Goal: Information Seeking & Learning: Learn about a topic

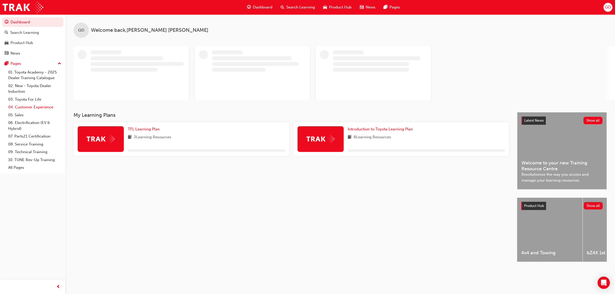
click at [45, 109] on link "04. Customer Experience" at bounding box center [34, 107] width 57 height 8
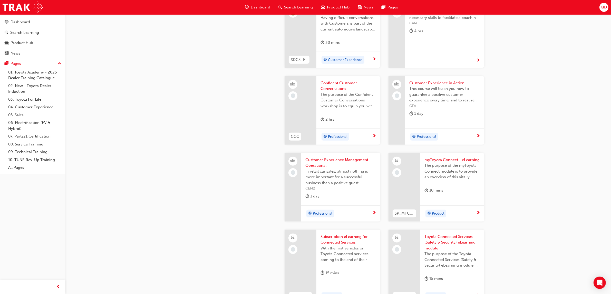
scroll to position [641, 0]
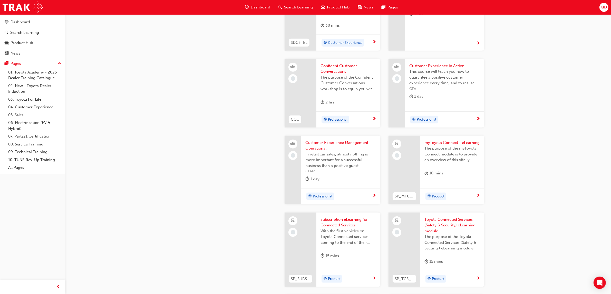
click at [305, 8] on span "Search Learning" at bounding box center [298, 7] width 29 height 6
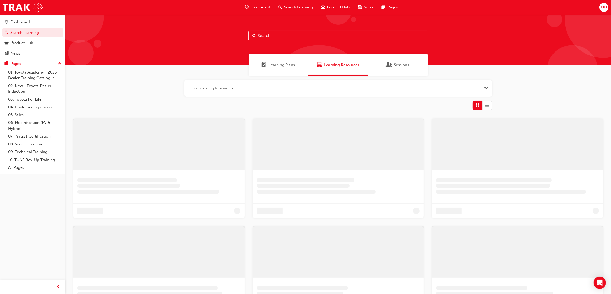
click at [281, 38] on input "text" at bounding box center [337, 36] width 179 height 10
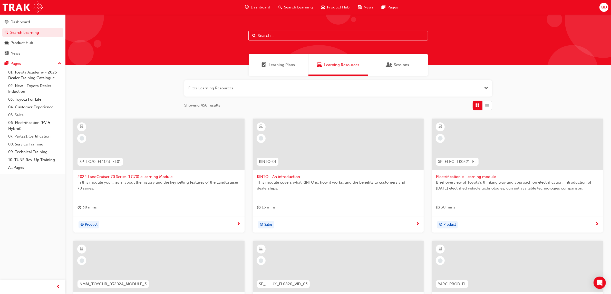
click at [299, 36] on input "text" at bounding box center [337, 36] width 179 height 10
type input "accessories"
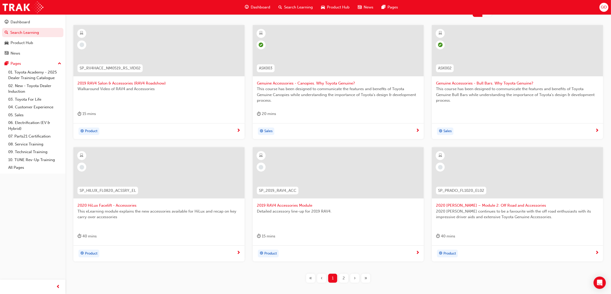
scroll to position [96, 0]
click at [346, 277] on div "2" at bounding box center [343, 276] width 9 height 9
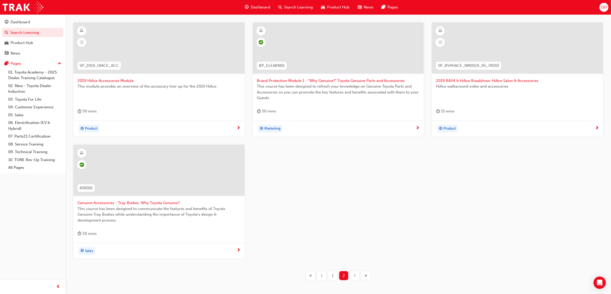
click at [324, 276] on div "‹" at bounding box center [321, 276] width 9 height 9
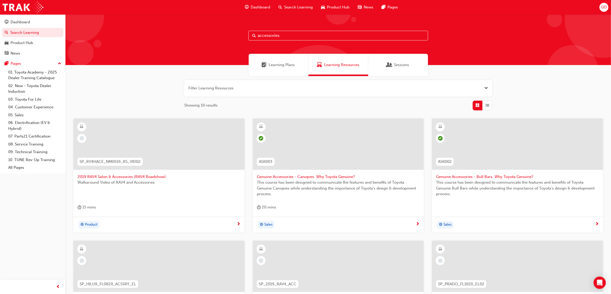
click at [165, 159] on div at bounding box center [158, 144] width 171 height 51
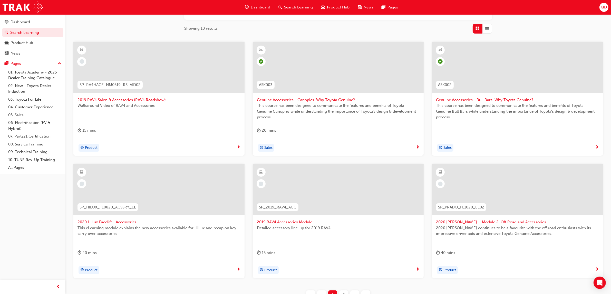
scroll to position [96, 0]
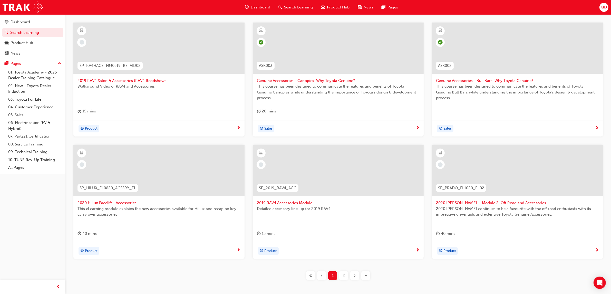
click at [329, 209] on span "Detailed accessory line-up for 2019 RAV4." at bounding box center [338, 209] width 163 height 6
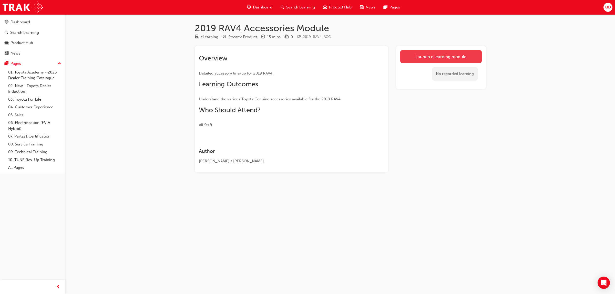
click at [432, 59] on link "Launch eLearning module" at bounding box center [442, 56] width 82 height 13
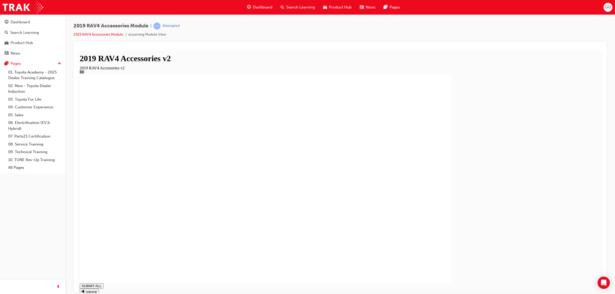
drag, startPoint x: 524, startPoint y: 285, endPoint x: 531, endPoint y: 285, distance: 7.7
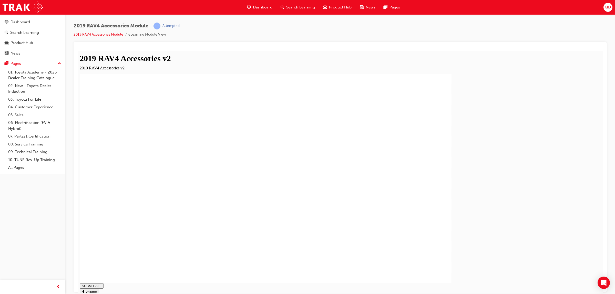
type input "1"
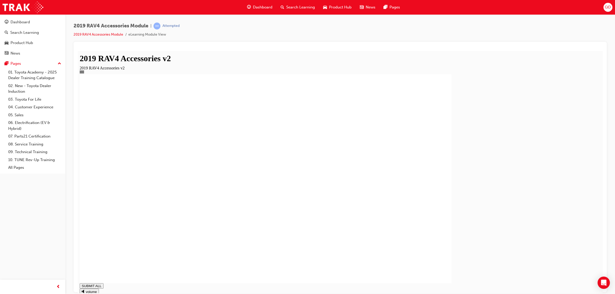
type input "1"
drag, startPoint x: 206, startPoint y: 191, endPoint x: 207, endPoint y: 197, distance: 6.7
